Goal: Check status

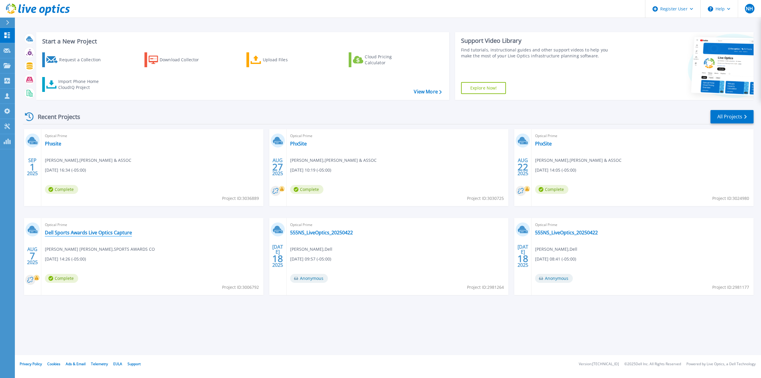
click at [98, 234] on link "Dell Sports Awards Live Optics Capture" at bounding box center [88, 232] width 87 height 6
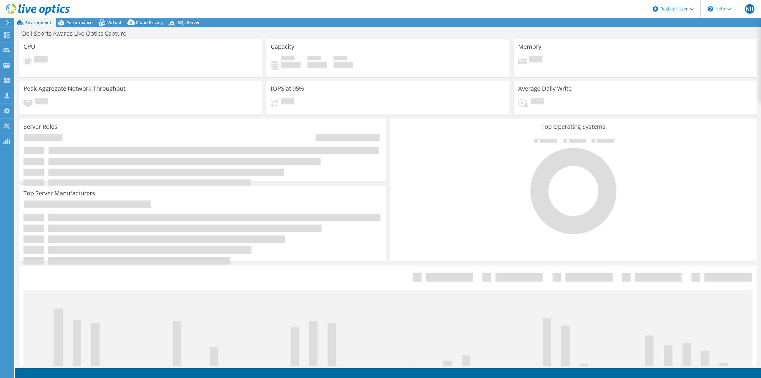
select select "USD"
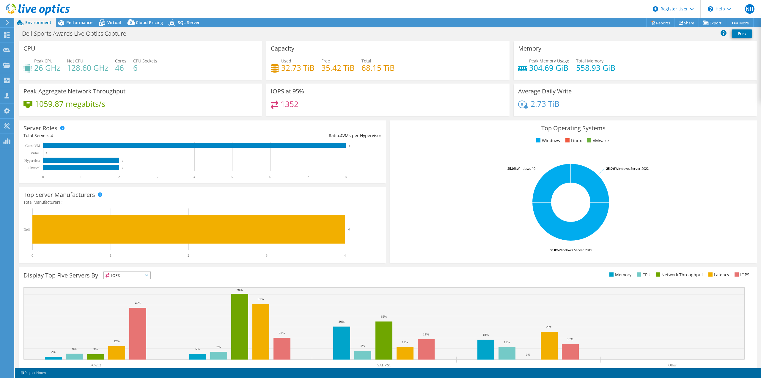
drag, startPoint x: 497, startPoint y: 175, endPoint x: 497, endPoint y: 196, distance: 20.8
click at [497, 182] on rect at bounding box center [570, 202] width 353 height 104
click at [454, 210] on rect at bounding box center [570, 202] width 353 height 104
click at [78, 20] on span "Performance" at bounding box center [79, 23] width 26 height 6
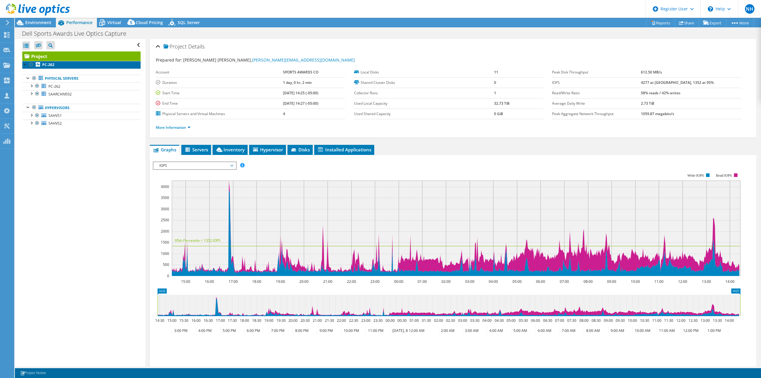
click at [92, 66] on link "PC-262" at bounding box center [81, 65] width 118 height 8
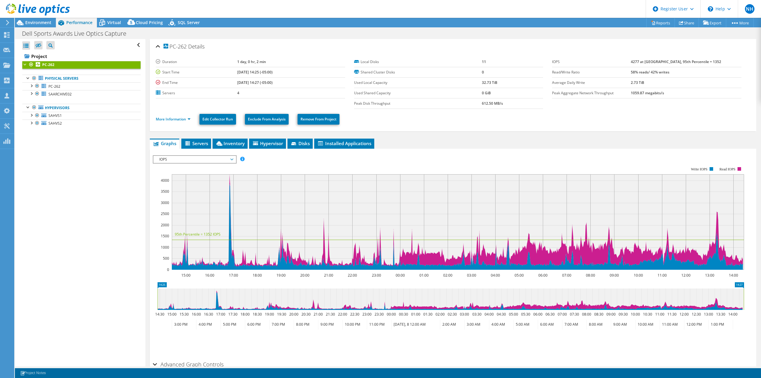
click at [190, 159] on span "IOPS" at bounding box center [194, 159] width 76 height 7
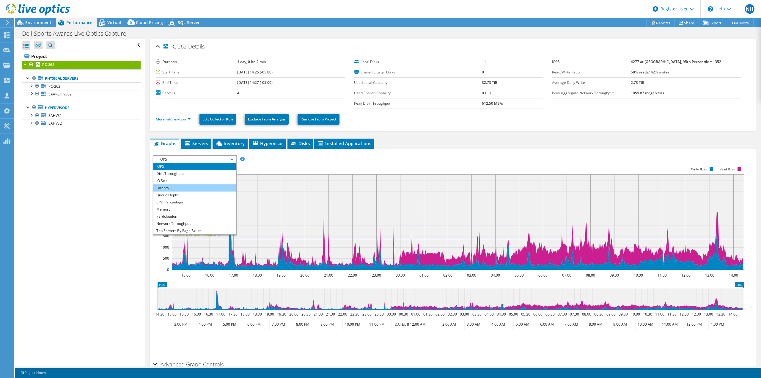
click at [202, 189] on li "Latency" at bounding box center [194, 187] width 82 height 7
